Goal: Find specific page/section

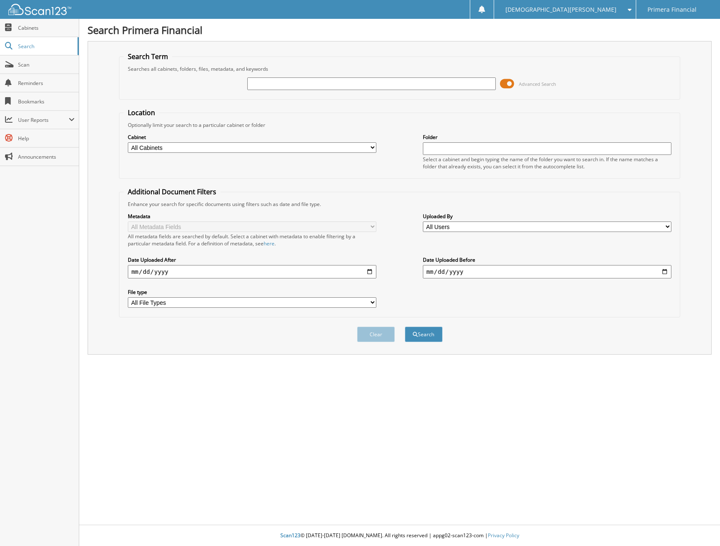
click at [288, 80] on input "text" at bounding box center [371, 84] width 248 height 13
type input "020-041350"
click at [405, 327] on button "Search" at bounding box center [424, 335] width 38 height 16
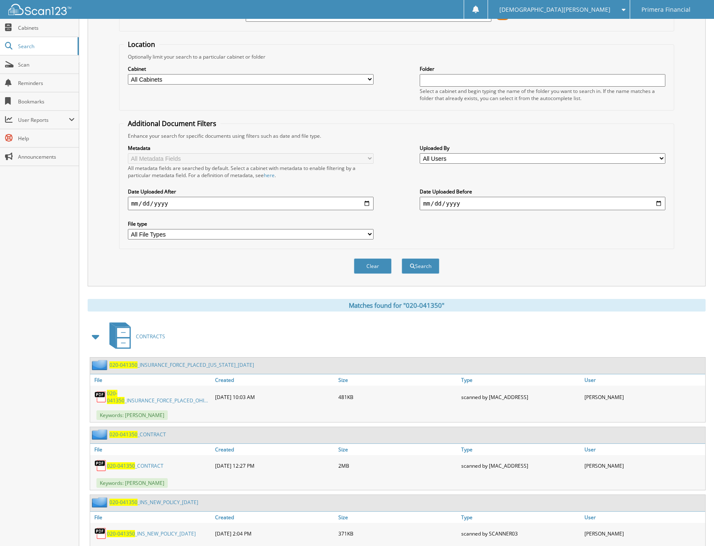
scroll to position [210, 0]
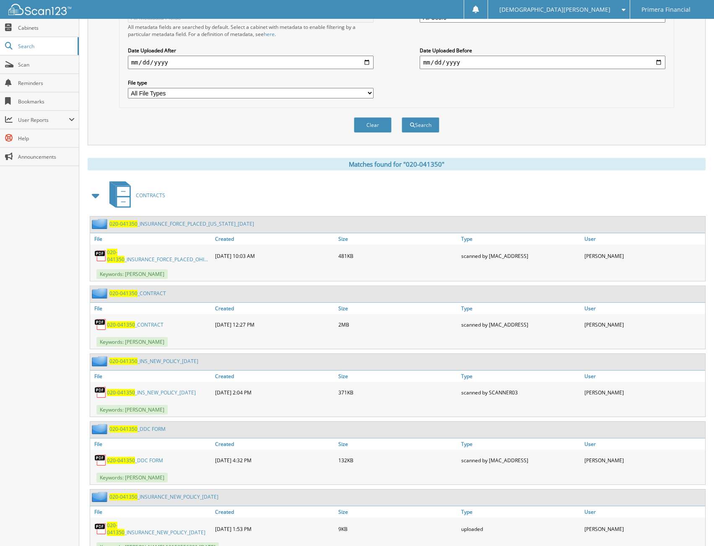
click at [148, 323] on link "020-041350 _CONTRACT" at bounding box center [135, 324] width 57 height 7
